Goal: Information Seeking & Learning: Learn about a topic

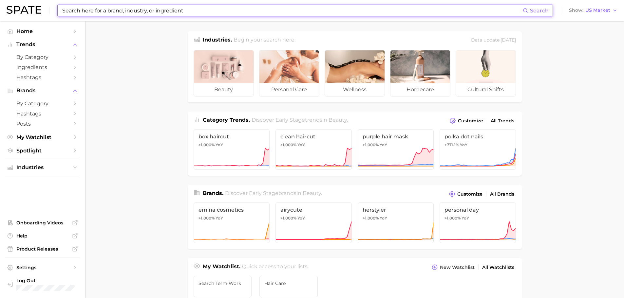
click at [93, 11] on input at bounding box center [292, 10] width 461 height 11
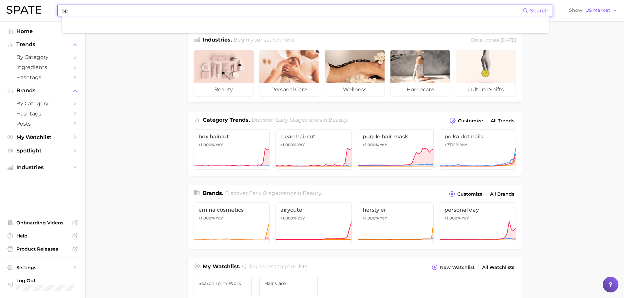
type input "s"
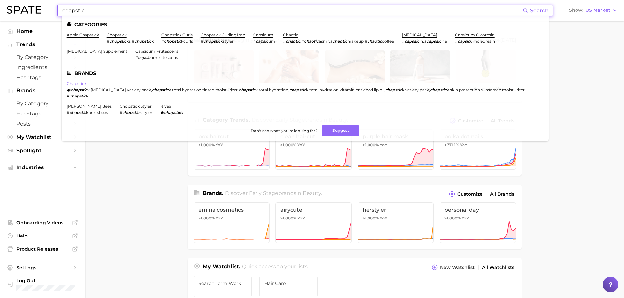
type input "chapstic"
click at [80, 83] on link "chapstick" at bounding box center [77, 83] width 20 height 5
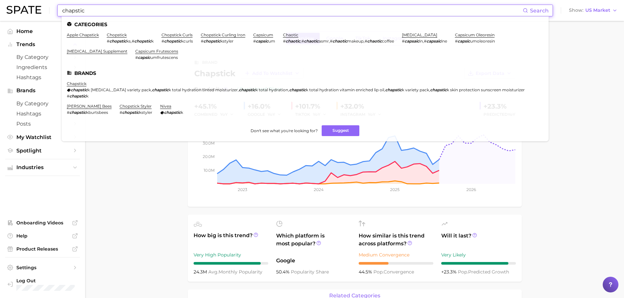
click at [100, 12] on input "chapstic" at bounding box center [292, 10] width 461 height 11
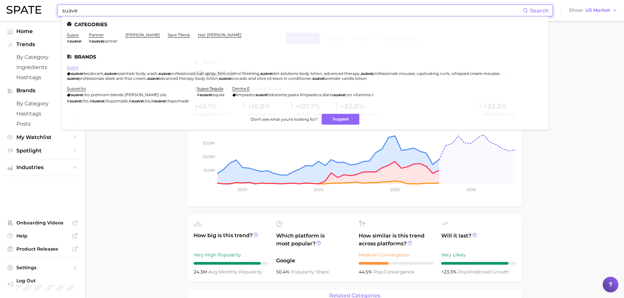
type input "suave"
click at [72, 67] on link "suave" at bounding box center [73, 67] width 12 height 5
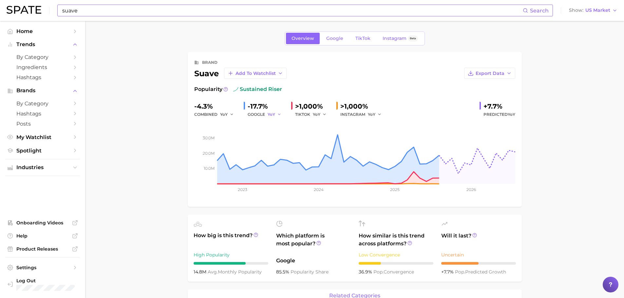
click at [277, 116] on icon "button" at bounding box center [279, 114] width 5 height 5
click at [273, 104] on div "-17.7%" at bounding box center [267, 106] width 38 height 10
click at [326, 39] on span "Google" at bounding box center [334, 39] width 17 height 6
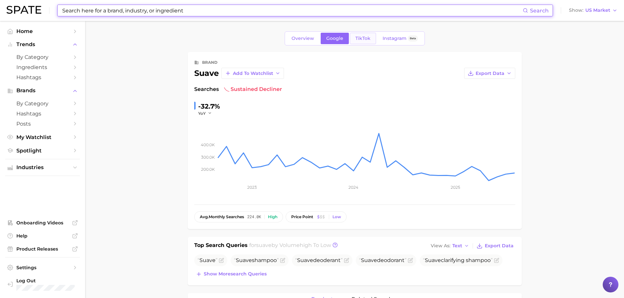
click at [365, 37] on span "TikTok" at bounding box center [362, 39] width 15 height 6
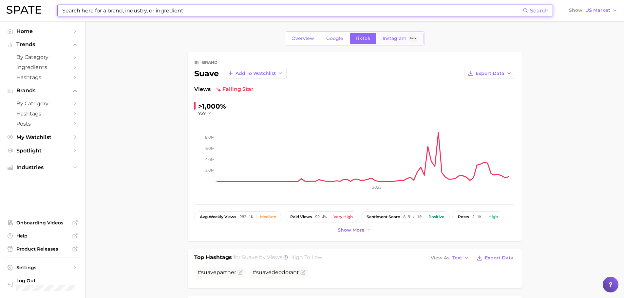
click at [396, 40] on span "Instagram" at bounding box center [394, 39] width 24 height 6
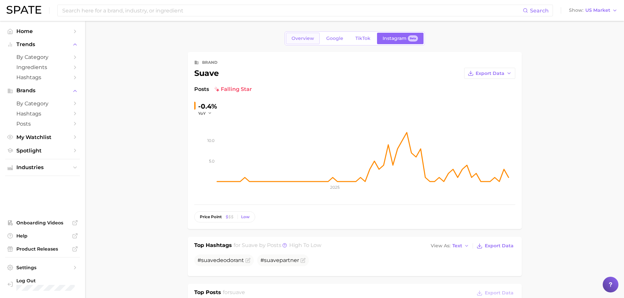
click at [310, 42] on link "Overview" at bounding box center [303, 38] width 34 height 11
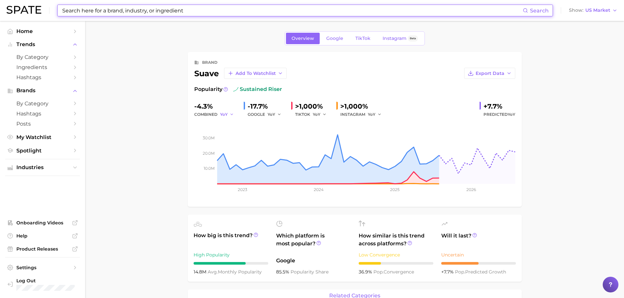
click at [231, 113] on icon "button" at bounding box center [232, 114] width 5 height 5
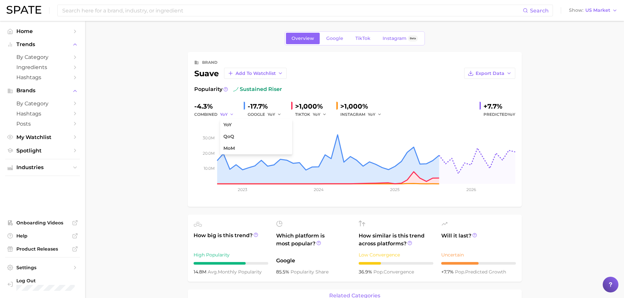
click at [231, 113] on icon "button" at bounding box center [232, 114] width 5 height 5
